Goal: Information Seeking & Learning: Check status

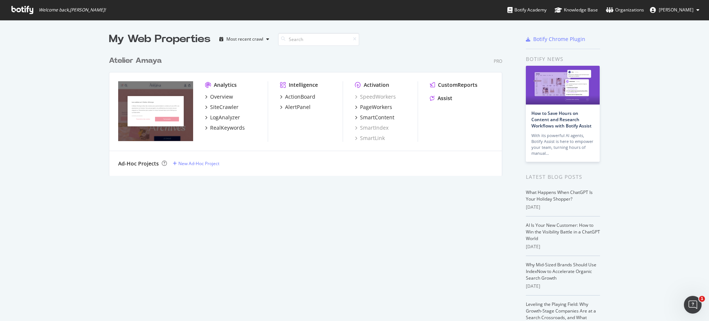
click at [222, 91] on div "Analytics Overview SiteCrawler LogAnalyzer RealKeywords" at bounding box center [236, 111] width 63 height 61
click at [222, 95] on div "Analytics Overview SiteCrawler LogAnalyzer RealKeywords" at bounding box center [236, 111] width 63 height 61
click at [222, 95] on div "Overview" at bounding box center [221, 96] width 23 height 7
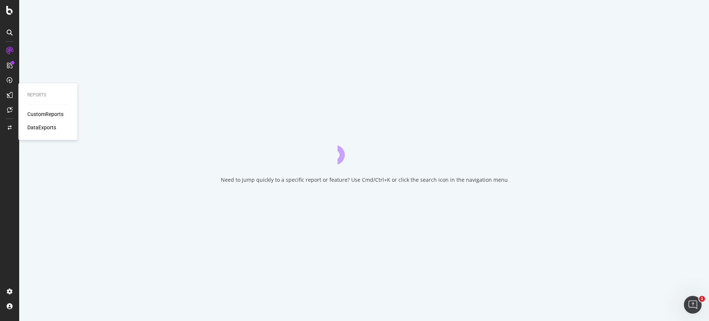
click at [40, 110] on div "CustomReports" at bounding box center [45, 113] width 36 height 7
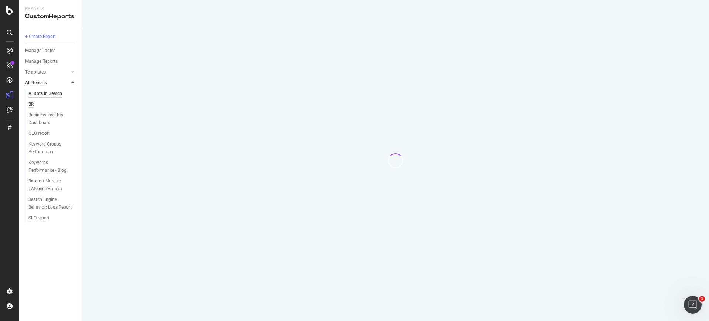
click at [31, 105] on div "BR" at bounding box center [30, 104] width 5 height 8
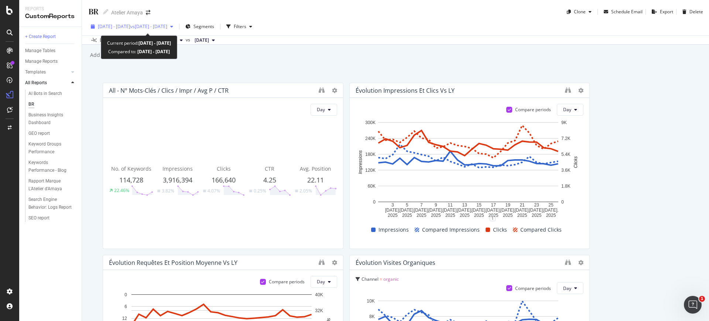
click at [167, 28] on span "vs [DATE] - [DATE]" at bounding box center [148, 26] width 37 height 6
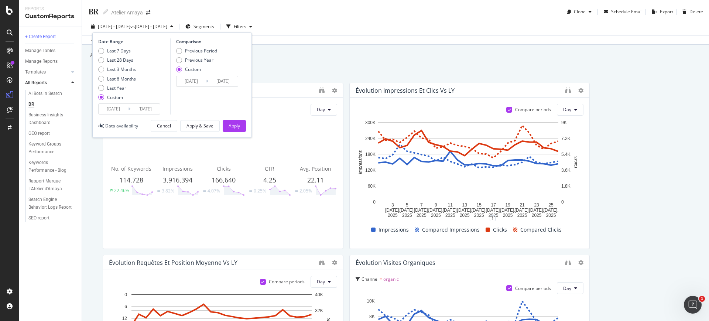
click at [114, 109] on input "[DATE]" at bounding box center [114, 109] width 30 height 10
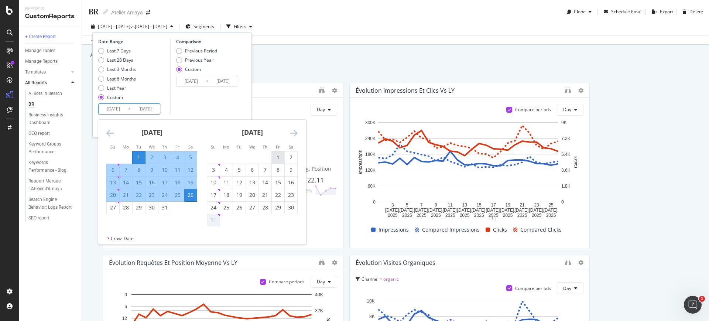
click at [275, 156] on div "1" at bounding box center [278, 157] width 13 height 7
type input "[DATE]"
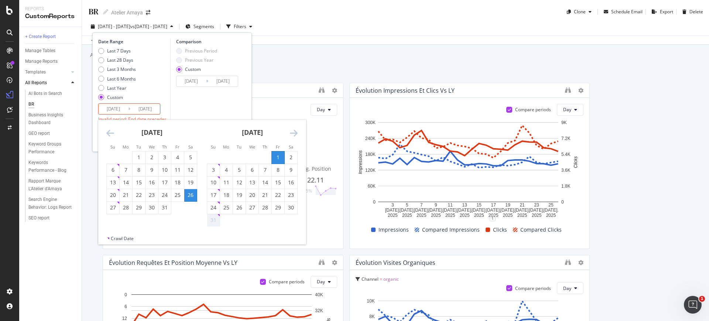
click at [214, 222] on div "31" at bounding box center [213, 219] width 13 height 7
click at [294, 133] on icon "Move forward to switch to the next month." at bounding box center [294, 132] width 8 height 9
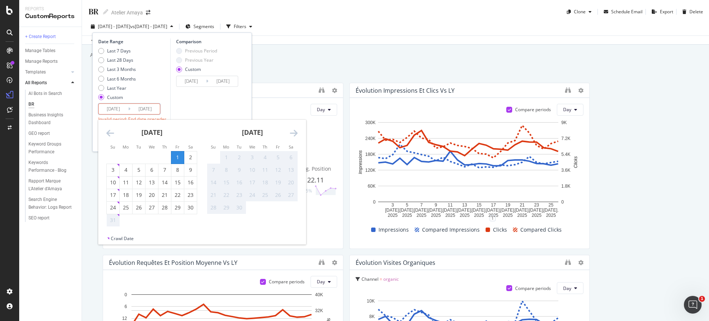
click at [346, 49] on div "Add a short description Add a short description" at bounding box center [398, 54] width 619 height 11
